Goal: Find specific fact: Find specific fact

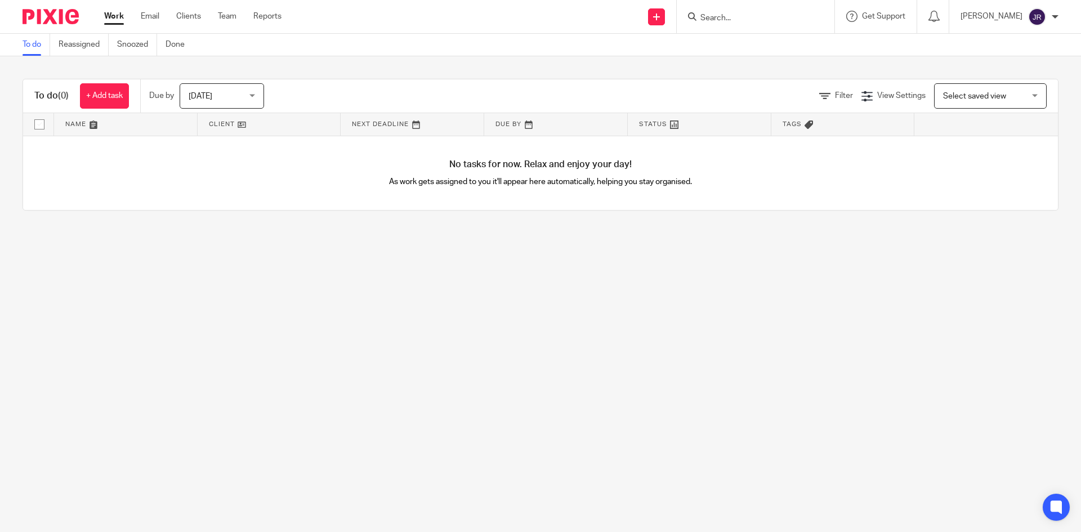
click at [727, 5] on div at bounding box center [755, 16] width 158 height 33
click at [736, 15] on input "Search" at bounding box center [749, 19] width 101 height 10
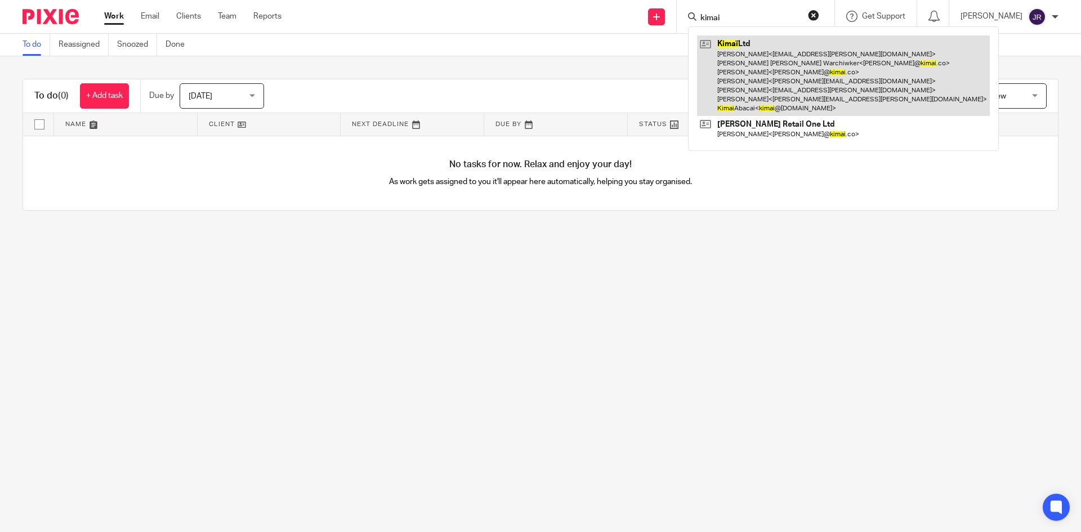
type input "kimai"
click at [774, 92] on link at bounding box center [843, 75] width 293 height 80
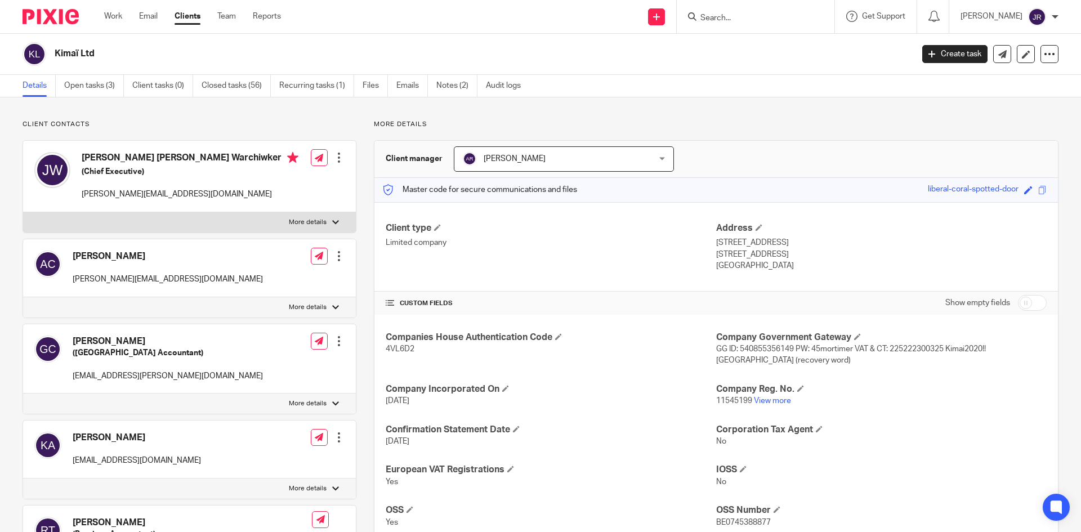
click at [742, 12] on form at bounding box center [759, 17] width 120 height 14
click at [746, 16] on input "Search" at bounding box center [749, 19] width 101 height 10
click at [746, 17] on input "Search" at bounding box center [749, 19] width 101 height 10
click at [785, 7] on div at bounding box center [755, 16] width 158 height 33
click at [788, 16] on input "Search" at bounding box center [749, 19] width 101 height 10
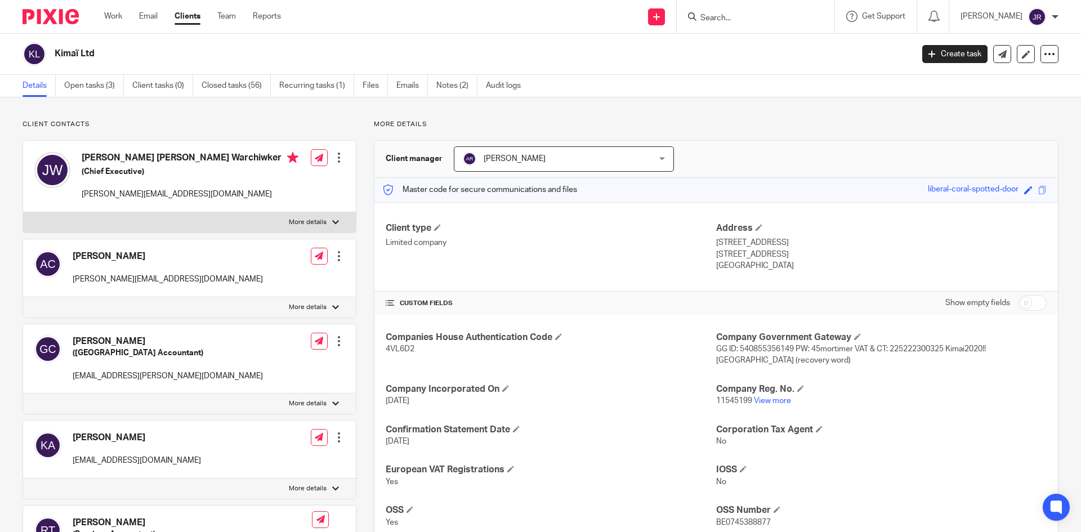
click at [748, 16] on input "Search" at bounding box center [749, 19] width 101 height 10
click at [739, 17] on input "Search" at bounding box center [749, 19] width 101 height 10
click at [732, 17] on input "Search" at bounding box center [749, 19] width 101 height 10
click at [457, 91] on link "Notes (2)" at bounding box center [456, 86] width 41 height 22
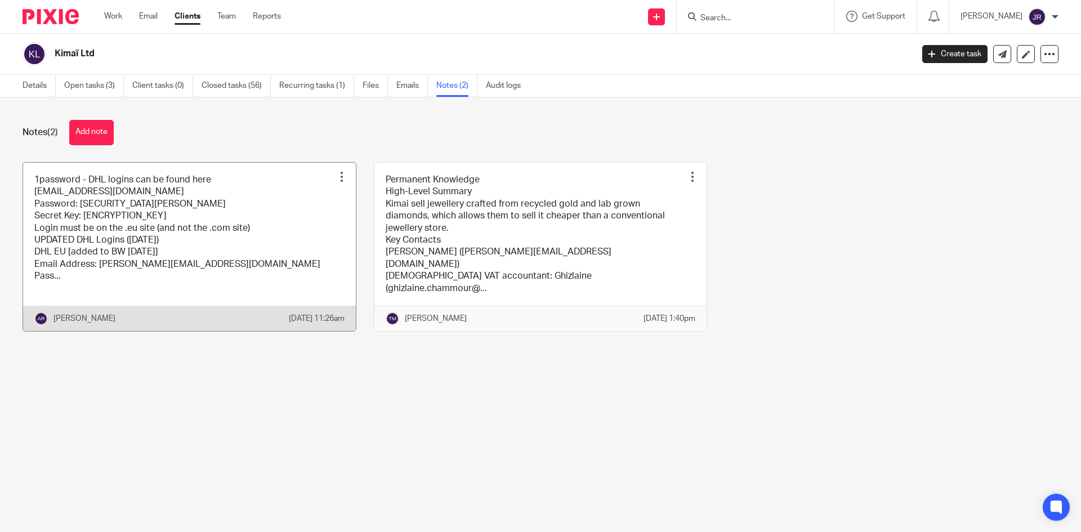
click at [183, 237] on link at bounding box center [189, 247] width 333 height 168
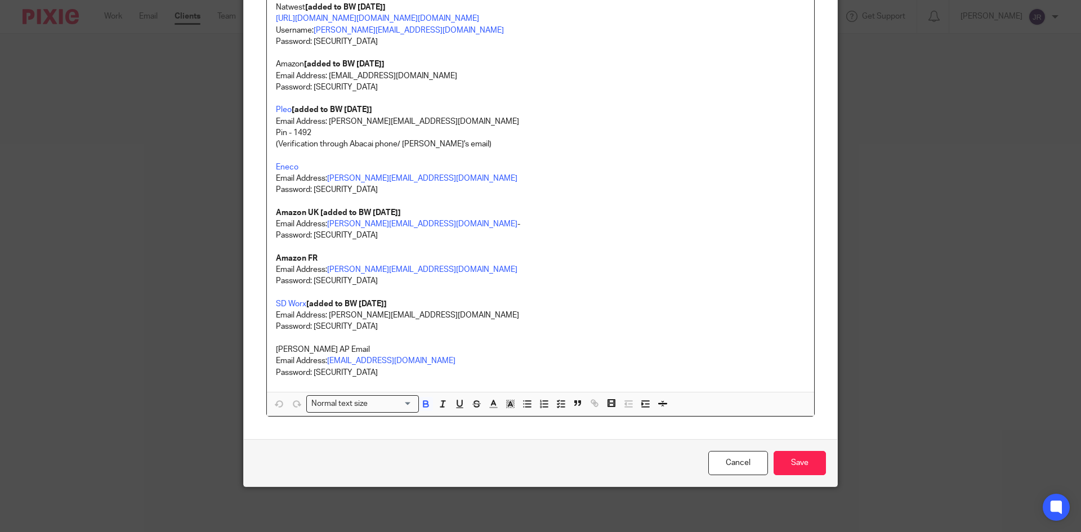
scroll to position [1714, 0]
click at [290, 303] on link "SD Worx" at bounding box center [291, 304] width 30 height 8
click at [290, 305] on link "SD Worx" at bounding box center [291, 304] width 30 height 8
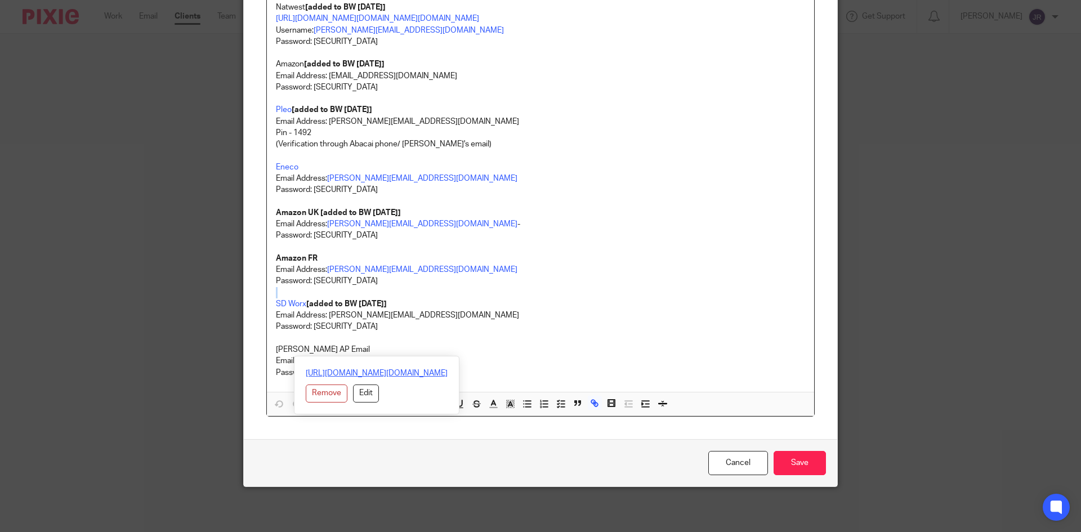
click at [319, 367] on link "[URL][DOMAIN_NAME][DOMAIN_NAME]" at bounding box center [377, 372] width 142 height 11
click at [416, 306] on p "SD Worx [added to BW [DATE]]" at bounding box center [540, 303] width 529 height 11
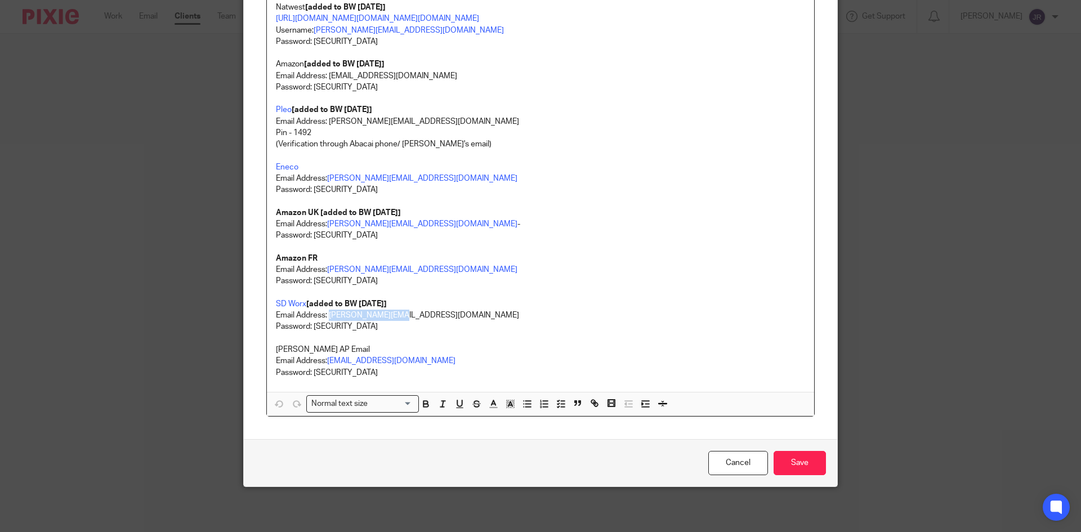
drag, startPoint x: 415, startPoint y: 311, endPoint x: 327, endPoint y: 315, distance: 88.4
click at [327, 315] on p "Email Address: [PERSON_NAME][EMAIL_ADDRESS][DOMAIN_NAME]" at bounding box center [540, 315] width 529 height 11
copy p "[PERSON_NAME][EMAIL_ADDRESS][DOMAIN_NAME]"
drag, startPoint x: 369, startPoint y: 324, endPoint x: 310, endPoint y: 323, distance: 59.1
click at [310, 323] on p "Password: [SECURITY_DATA]" at bounding box center [540, 326] width 529 height 11
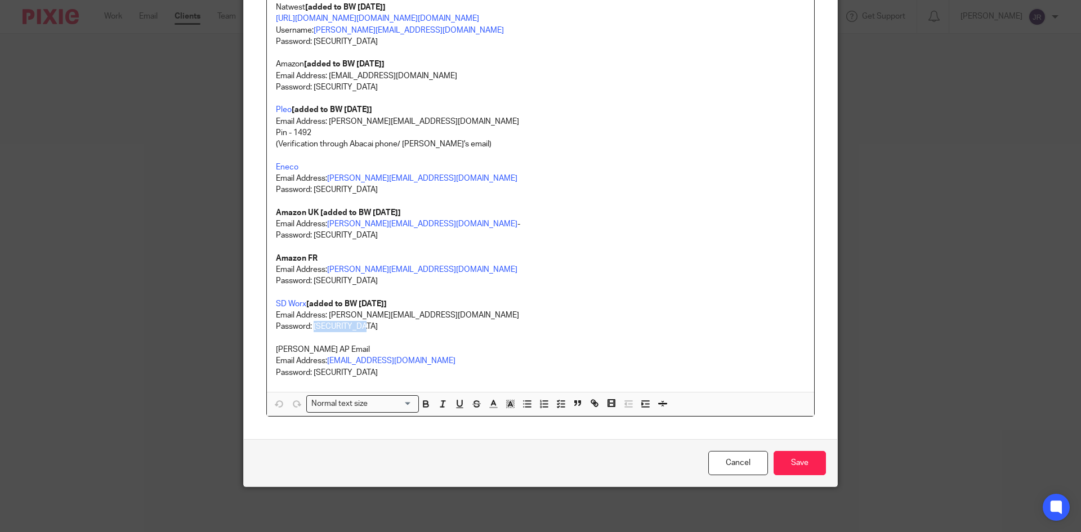
copy p "Kimai2024!!"
click at [355, 331] on p "Password: [SECURITY_DATA]" at bounding box center [540, 326] width 529 height 11
copy p "Kimai2024!!"
